Goal: Navigation & Orientation: Find specific page/section

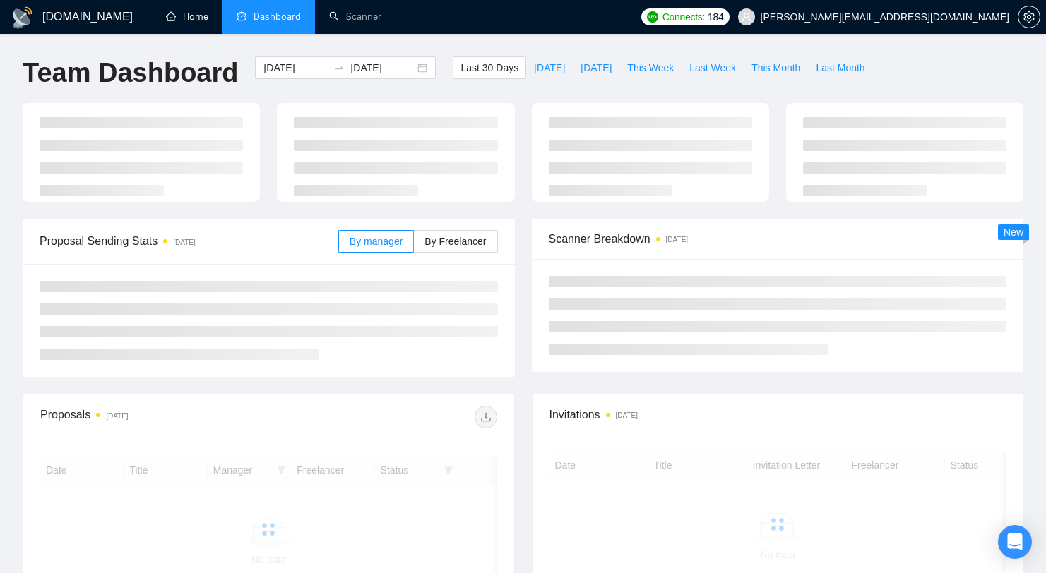
click at [203, 33] on li "Home" at bounding box center [187, 17] width 71 height 34
click at [179, 16] on link "Home" at bounding box center [187, 17] width 42 height 12
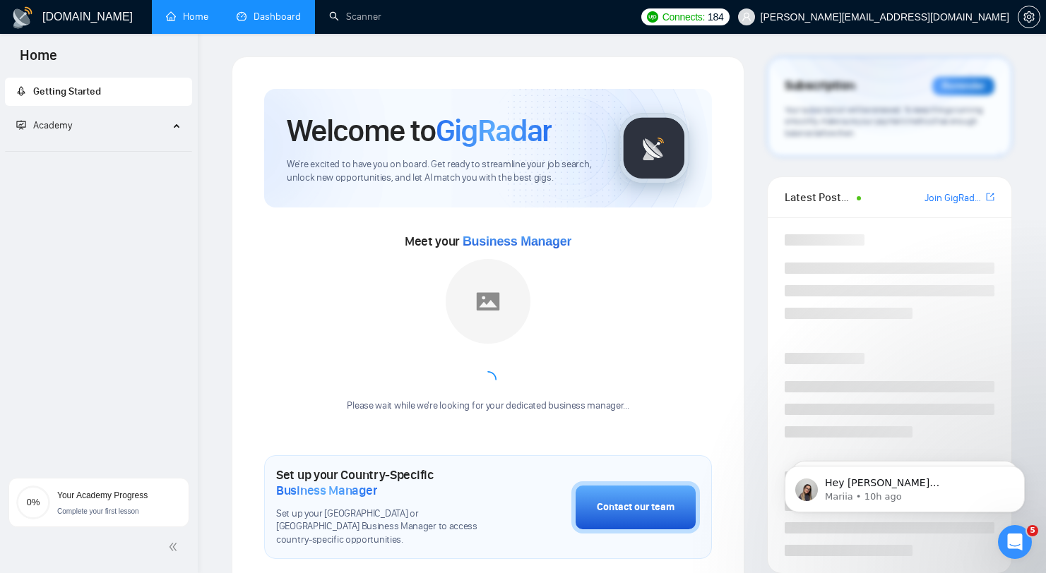
click at [276, 13] on link "Dashboard" at bounding box center [269, 17] width 64 height 12
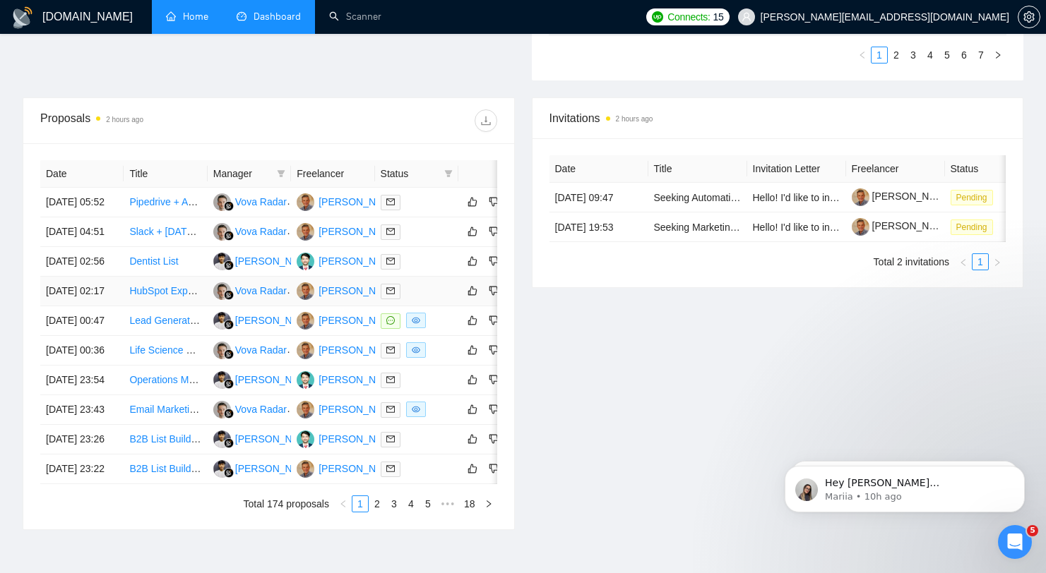
scroll to position [498, 0]
click at [443, 170] on span at bounding box center [448, 175] width 14 height 21
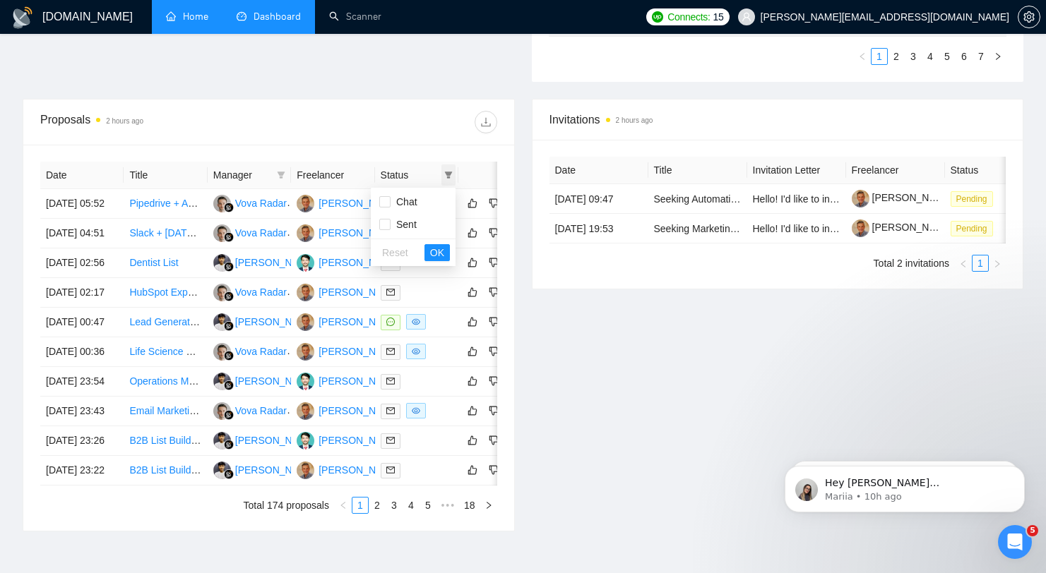
click at [449, 178] on icon "filter" at bounding box center [449, 175] width 8 height 7
click at [364, 174] on th "Freelancer" at bounding box center [332, 176] width 83 height 28
click at [290, 172] on th "Manager" at bounding box center [249, 176] width 83 height 28
click at [282, 173] on icon "filter" at bounding box center [281, 175] width 8 height 7
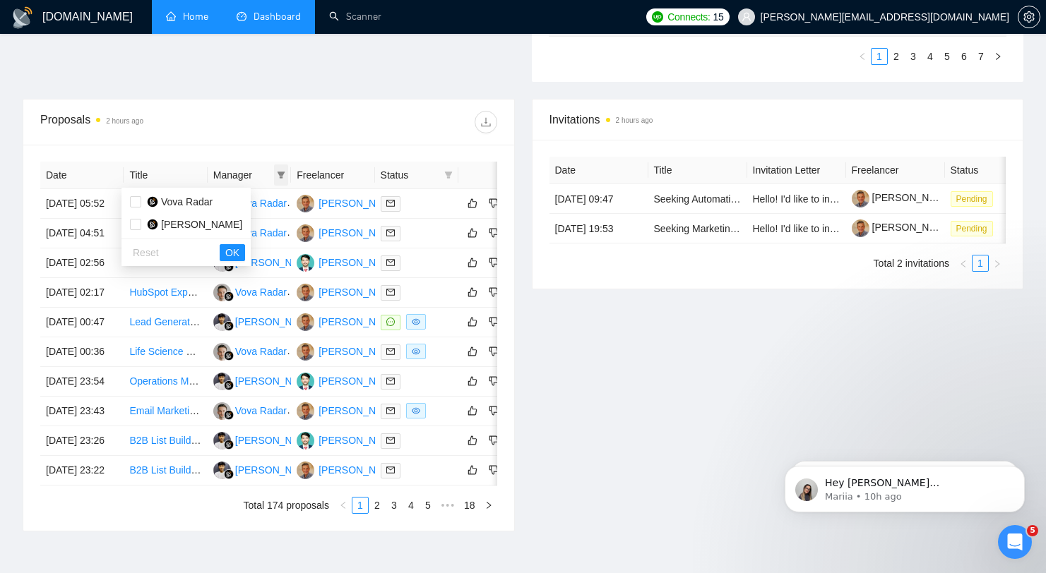
click at [281, 174] on icon "filter" at bounding box center [281, 175] width 8 height 7
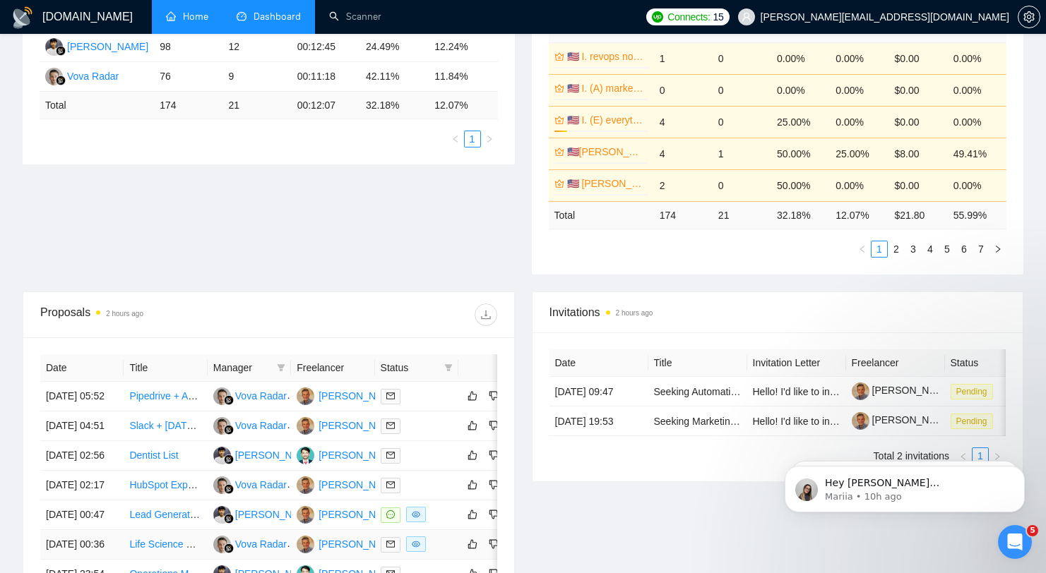
scroll to position [0, 0]
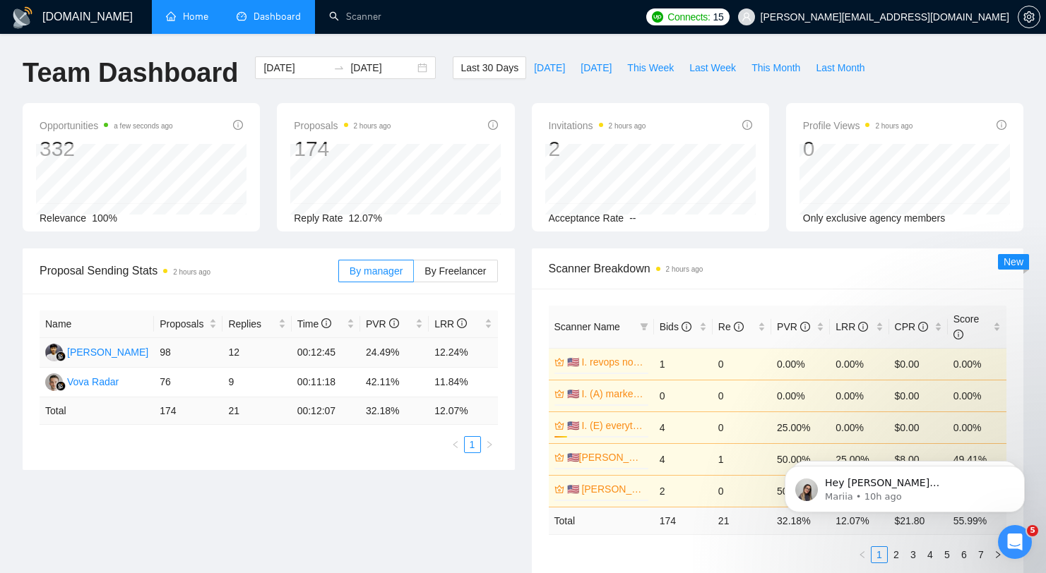
click at [233, 358] on td "12" at bounding box center [256, 353] width 68 height 30
click at [129, 351] on div "[PERSON_NAME]" at bounding box center [107, 353] width 81 height 16
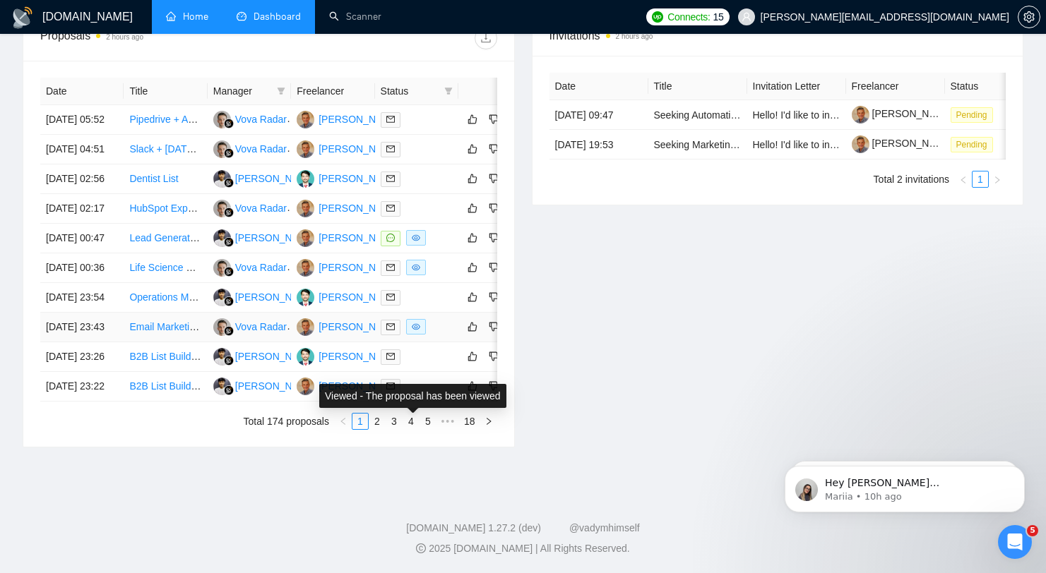
scroll to position [727, 0]
click at [364, 407] on div "Date Title Manager Freelancer Status [DATE] 05:52 Pipedrive + ActiveCampaign + …" at bounding box center [268, 254] width 457 height 352
click at [374, 419] on link "2" at bounding box center [377, 422] width 16 height 16
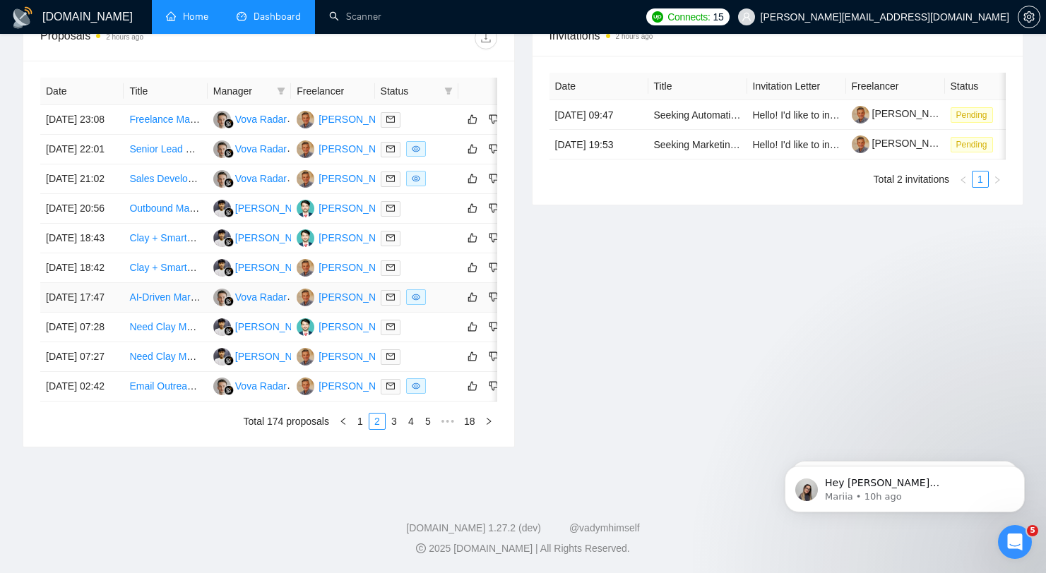
scroll to position [712, 0]
click at [399, 429] on link "3" at bounding box center [394, 422] width 16 height 16
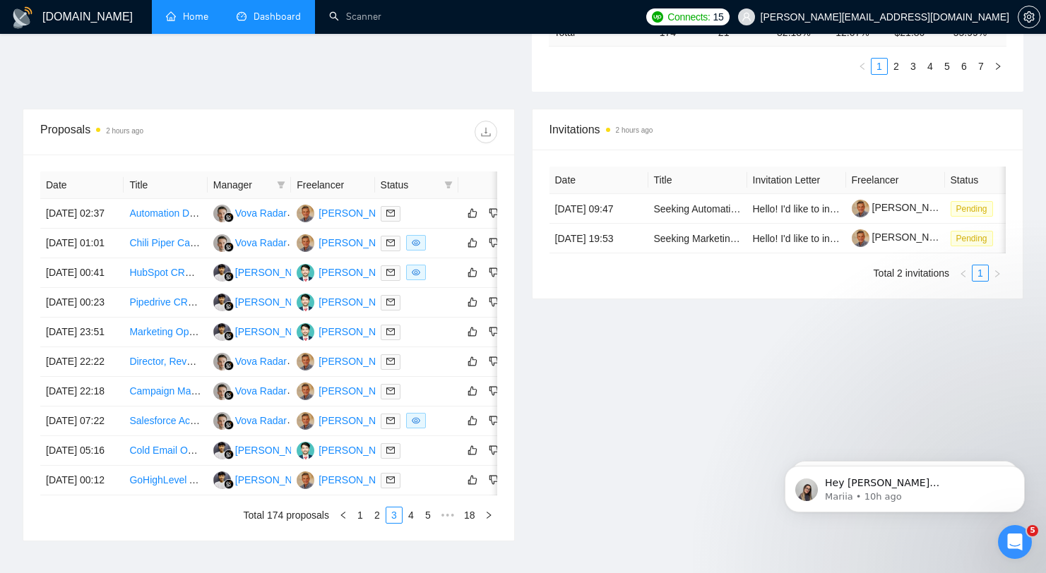
scroll to position [727, 0]
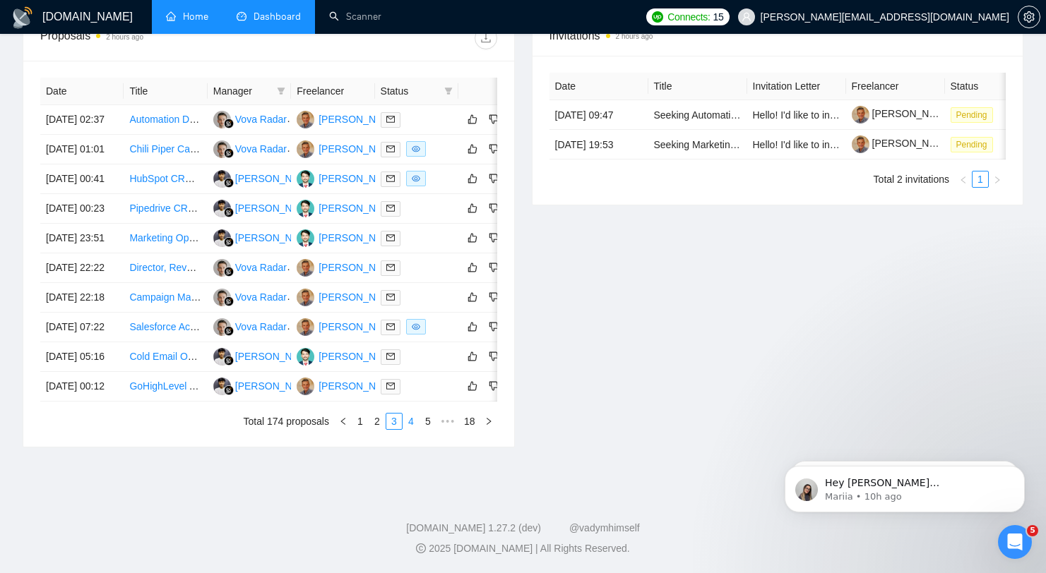
click at [409, 419] on link "4" at bounding box center [411, 422] width 16 height 16
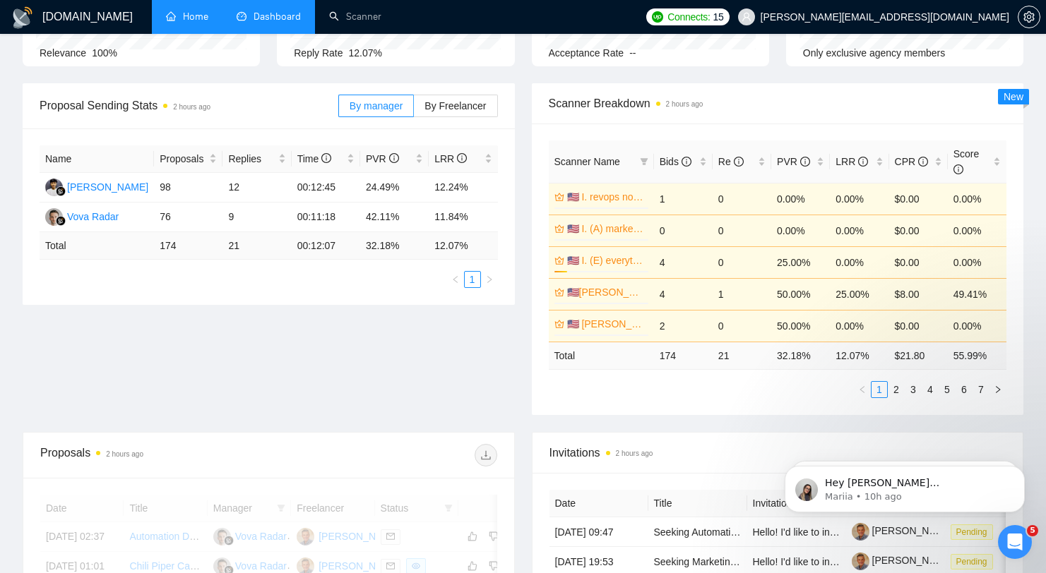
scroll to position [157, 0]
